Goal: Task Accomplishment & Management: Complete application form

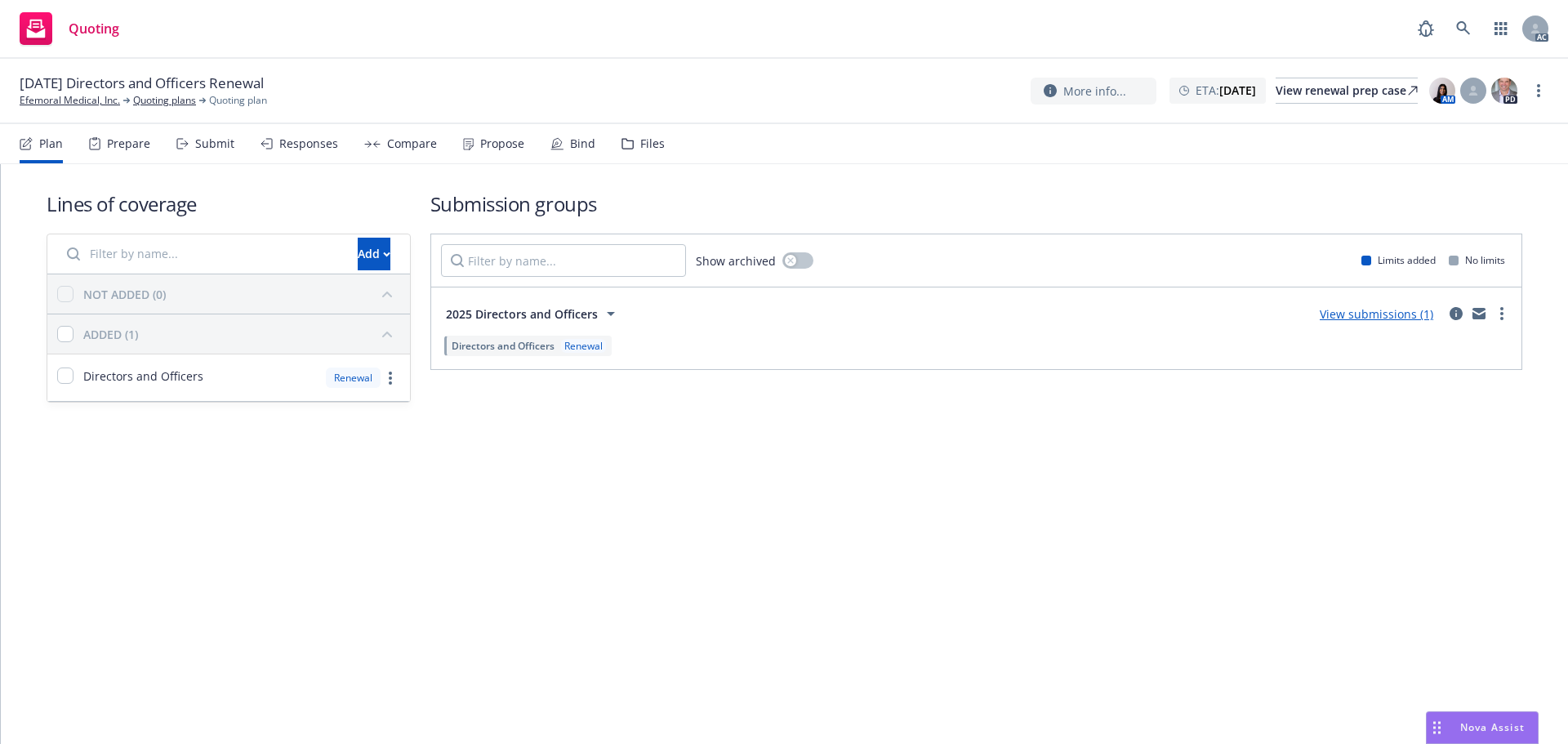
click at [208, 141] on div "Submit" at bounding box center [215, 144] width 39 height 13
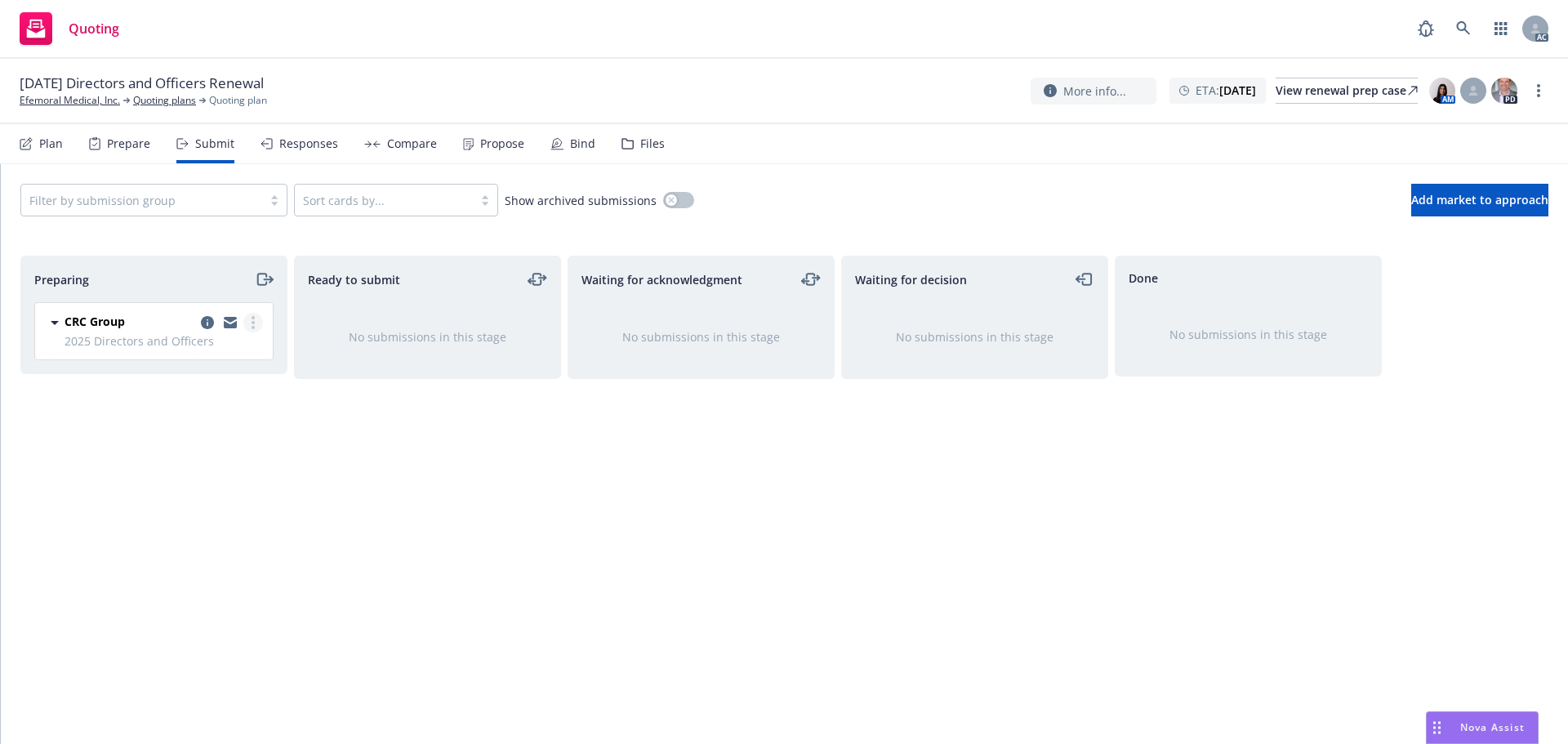
click at [257, 322] on link "more" at bounding box center [253, 322] width 20 height 20
click at [198, 390] on span "Log acknowledgement" at bounding box center [180, 388] width 161 height 15
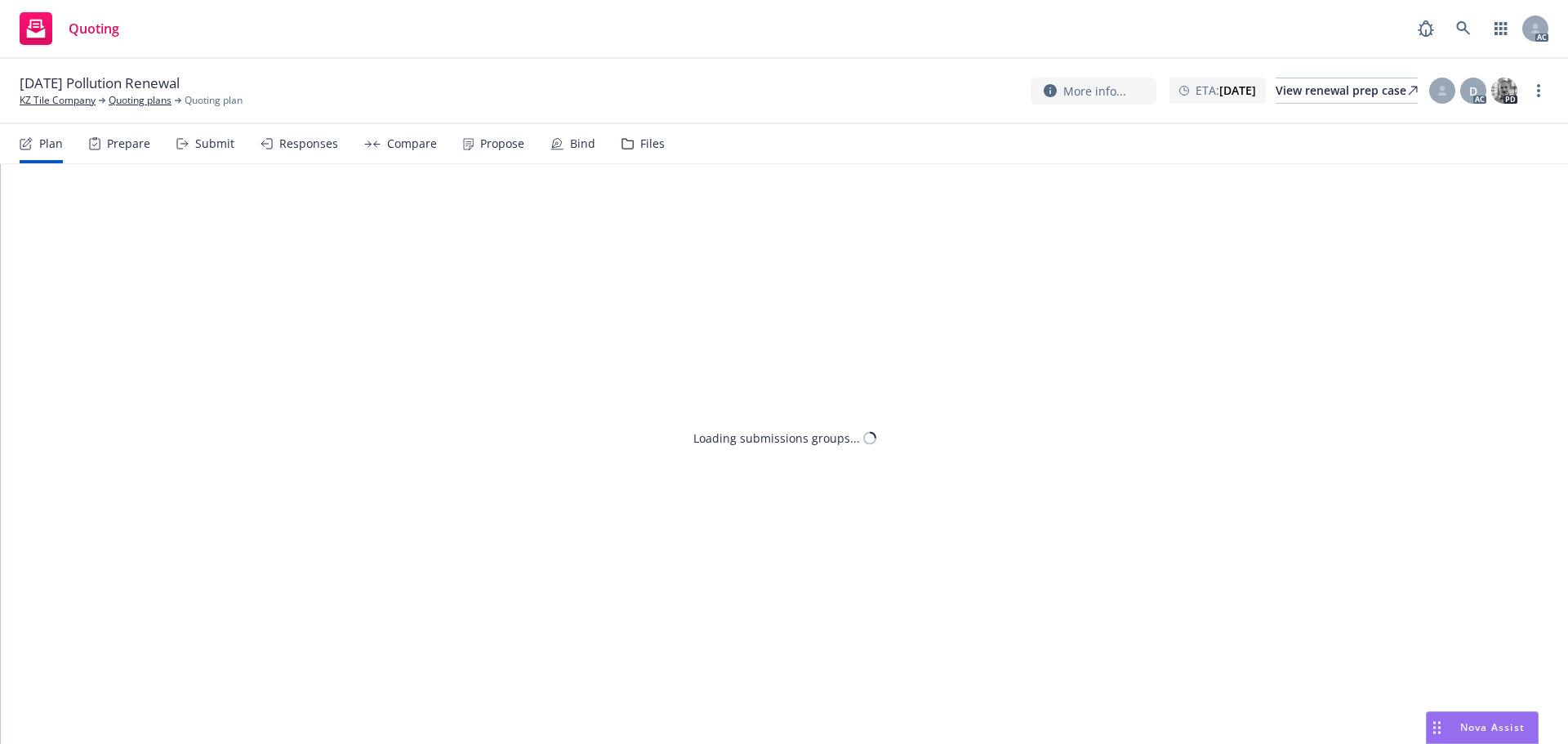
click at [217, 138] on div "Submit" at bounding box center [215, 144] width 39 height 13
click at [1536, 97] on link "more" at bounding box center [1538, 91] width 20 height 20
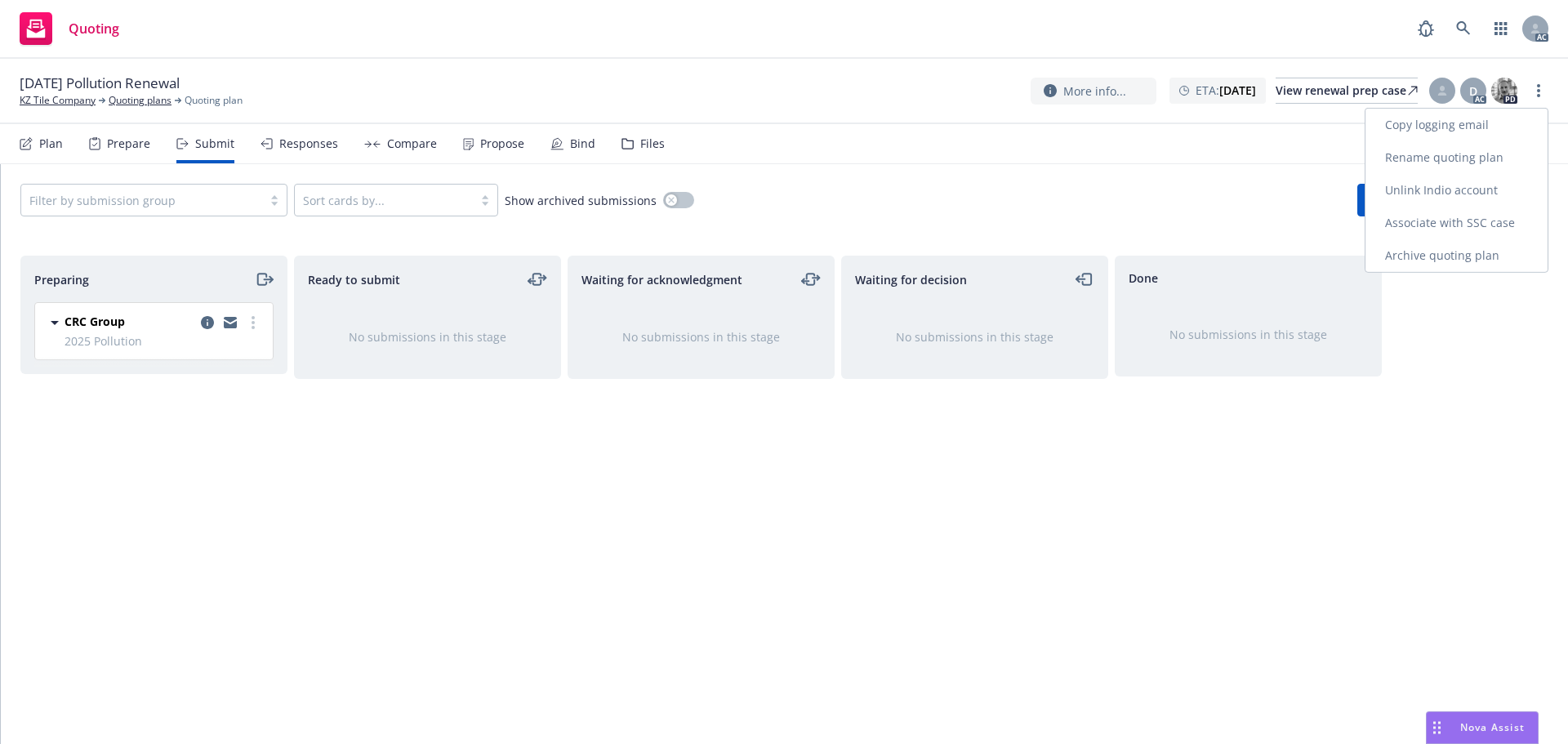
click at [1474, 126] on link "Copy logging email" at bounding box center [1456, 125] width 182 height 32
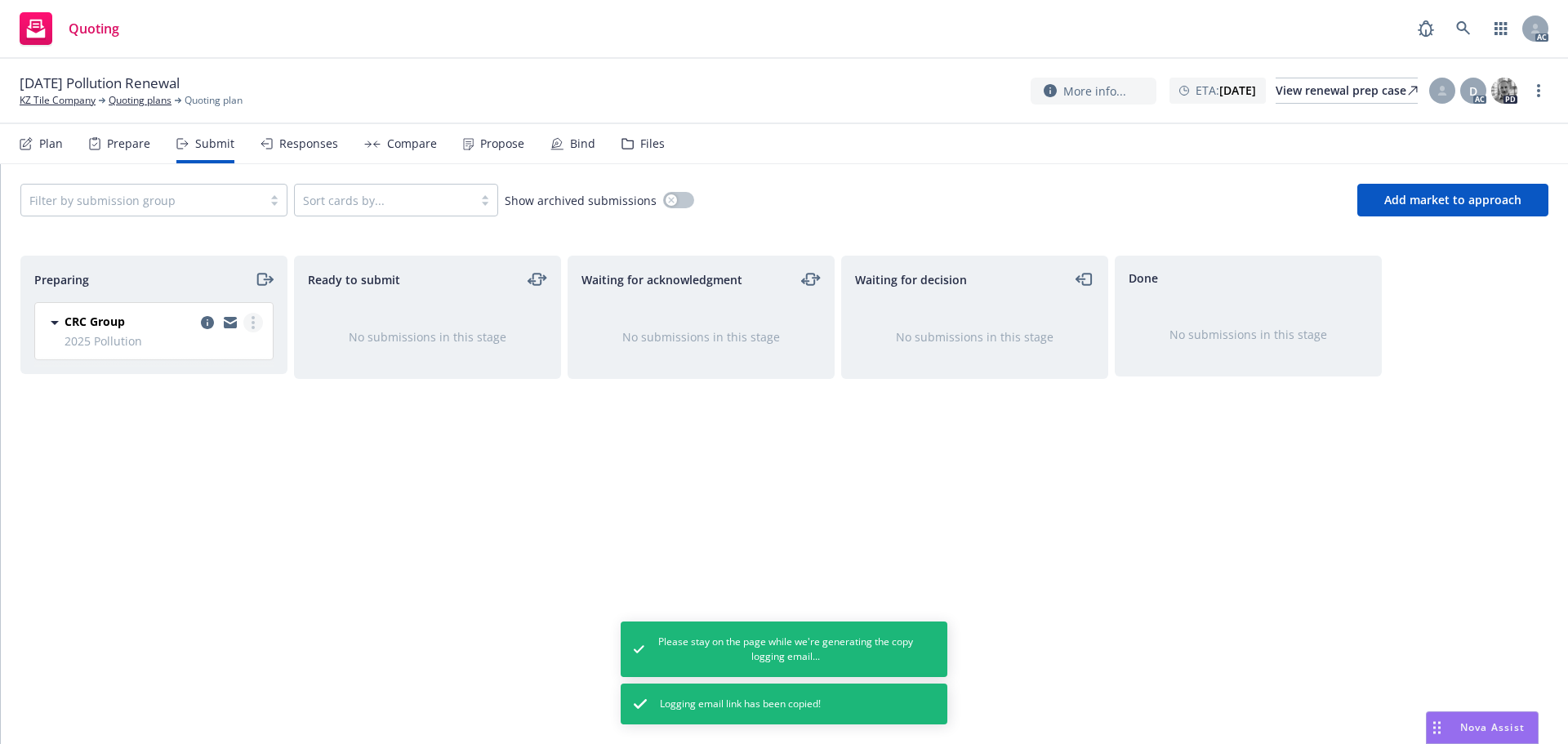
click at [248, 330] on link "more" at bounding box center [253, 322] width 20 height 20
drag, startPoint x: 190, startPoint y: 386, endPoint x: 219, endPoint y: 299, distance: 91.7
click at [190, 385] on span "Log acknowledgement" at bounding box center [180, 388] width 161 height 15
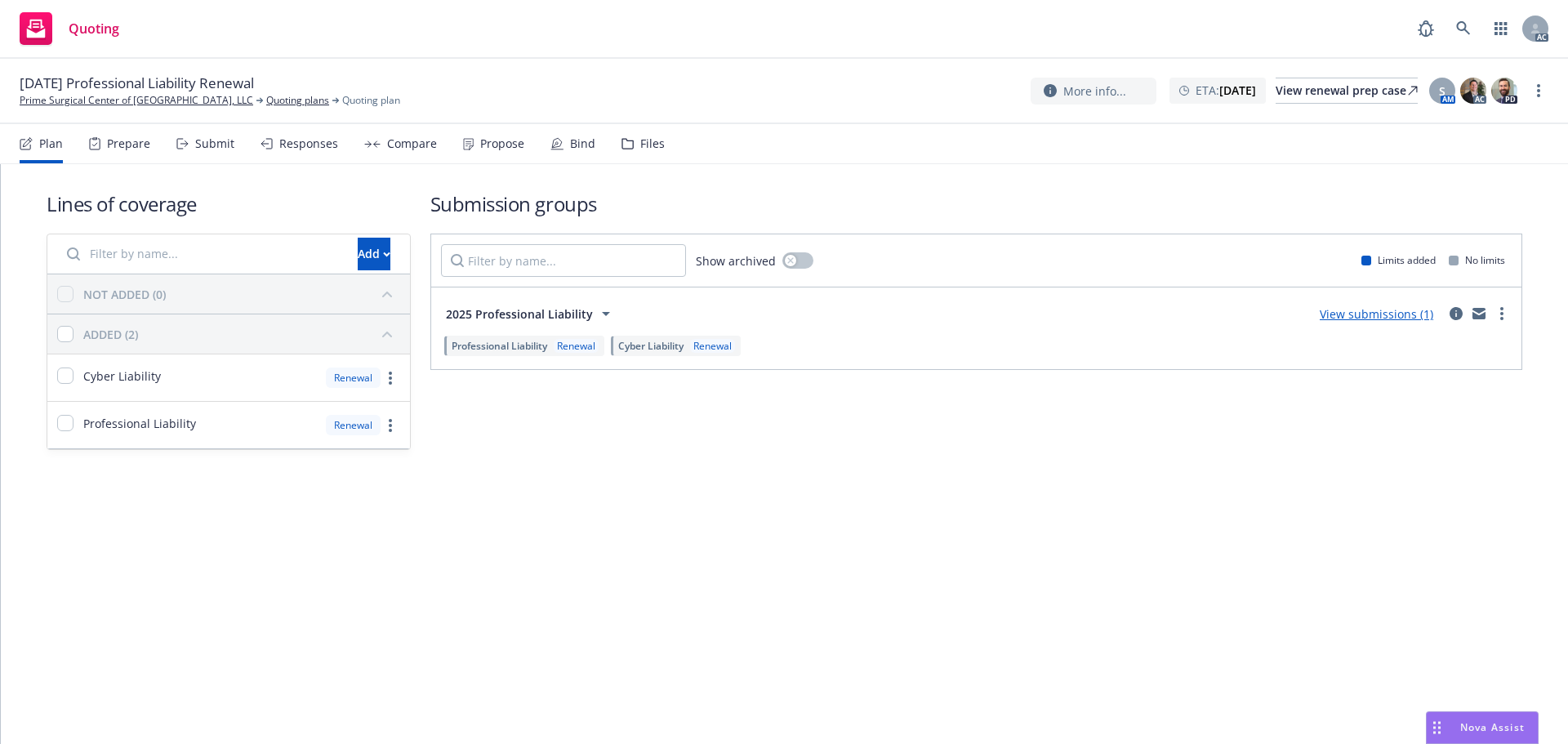
click at [198, 156] on div "Submit" at bounding box center [205, 144] width 58 height 39
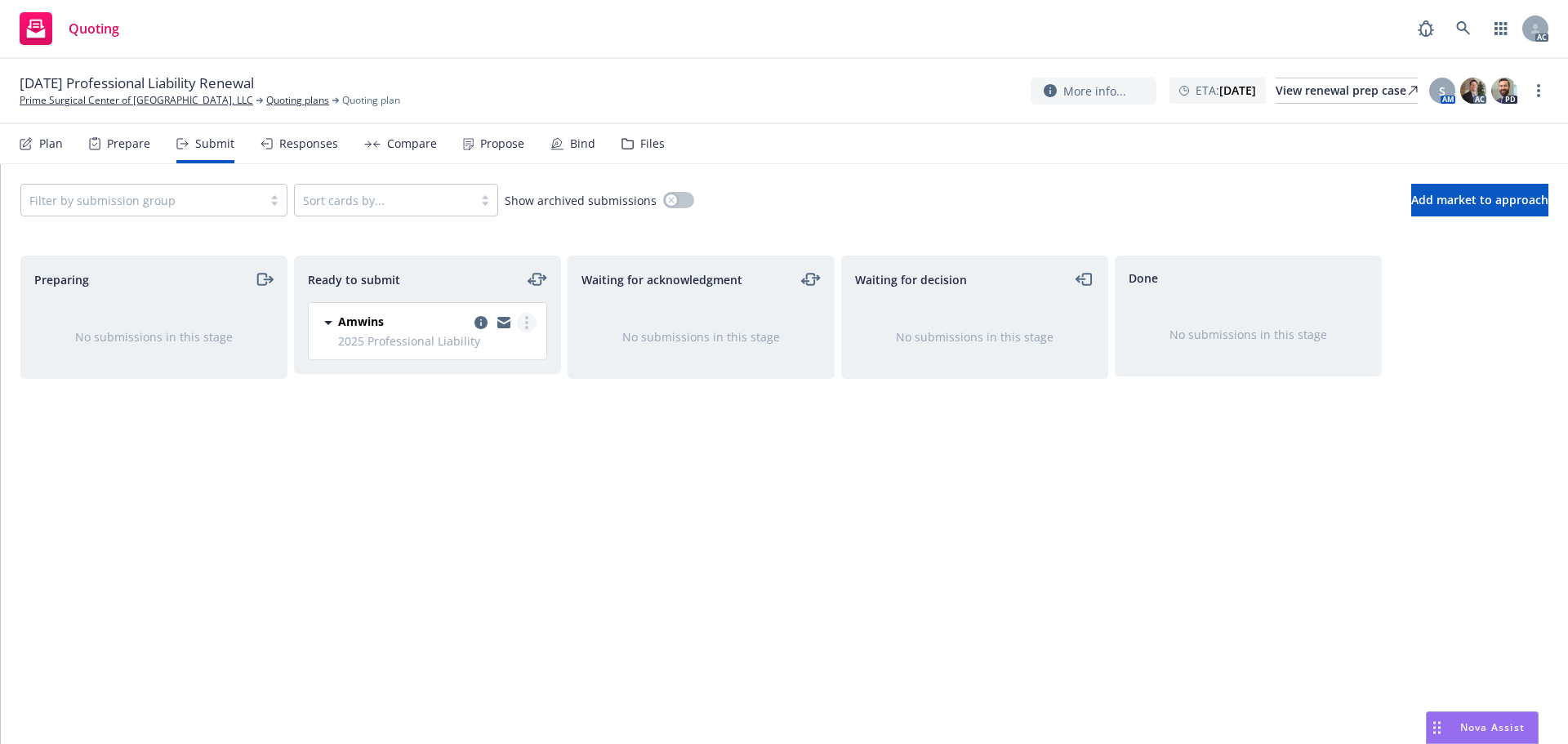
click at [526, 319] on circle "more" at bounding box center [527, 318] width 3 height 3
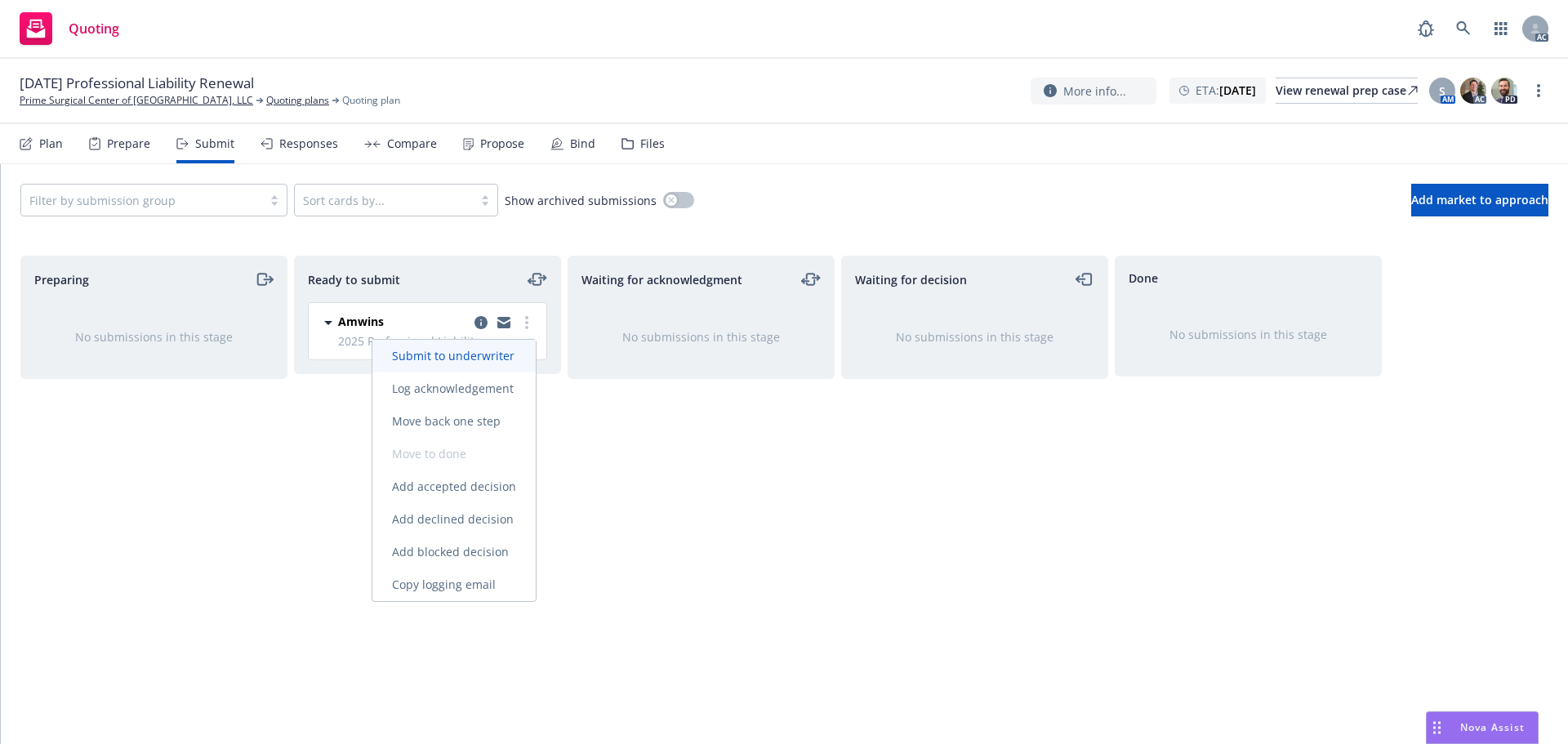
click at [468, 372] on link "Submit to underwriter" at bounding box center [454, 356] width 163 height 32
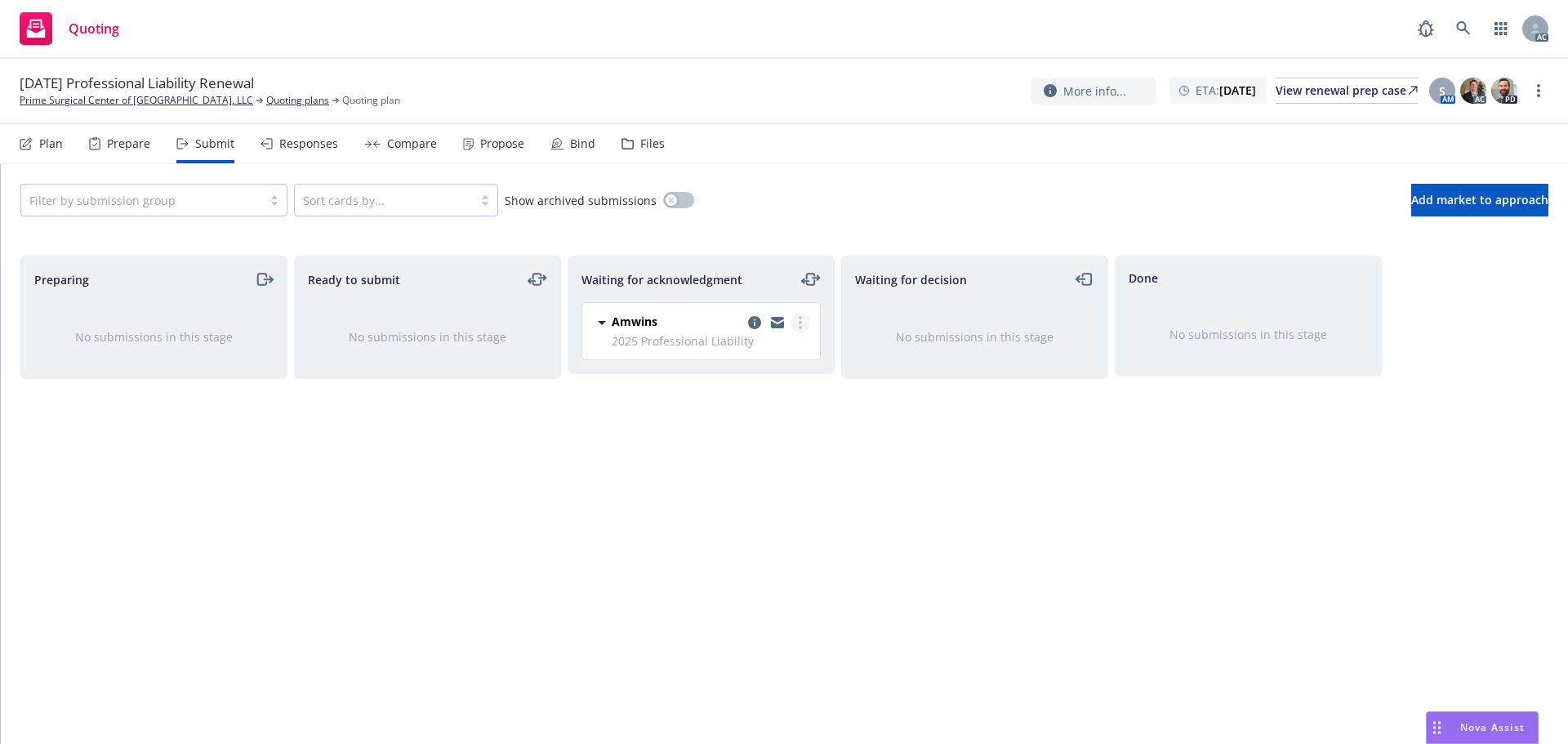
click at [798, 316] on link "more" at bounding box center [800, 322] width 20 height 20
click at [765, 354] on span "Log acknowledgement" at bounding box center [727, 356] width 161 height 15
